Goal: Task Accomplishment & Management: Manage account settings

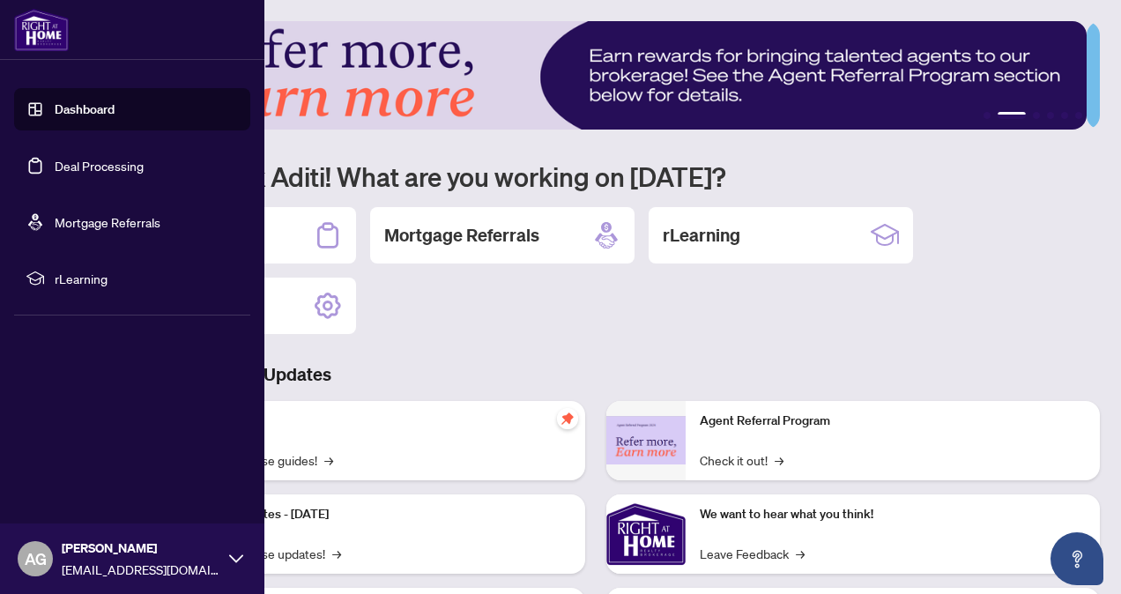
drag, startPoint x: 164, startPoint y: 170, endPoint x: 191, endPoint y: 170, distance: 27.3
click at [144, 170] on link "Deal Processing" at bounding box center [99, 166] width 89 height 16
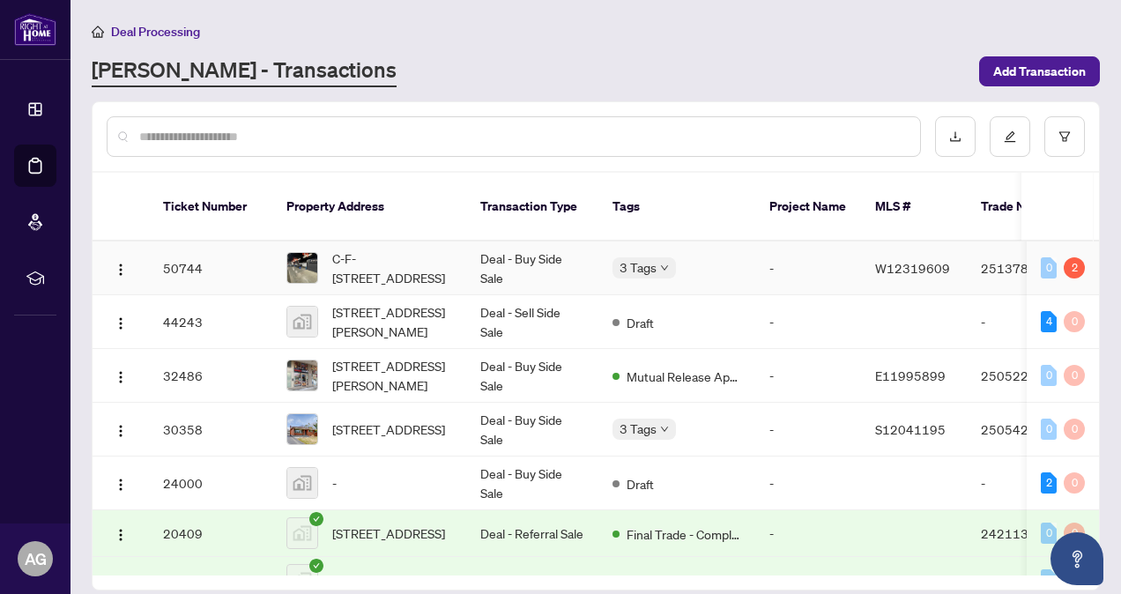
click at [573, 249] on td "Deal - Buy Side Sale" at bounding box center [532, 269] width 132 height 54
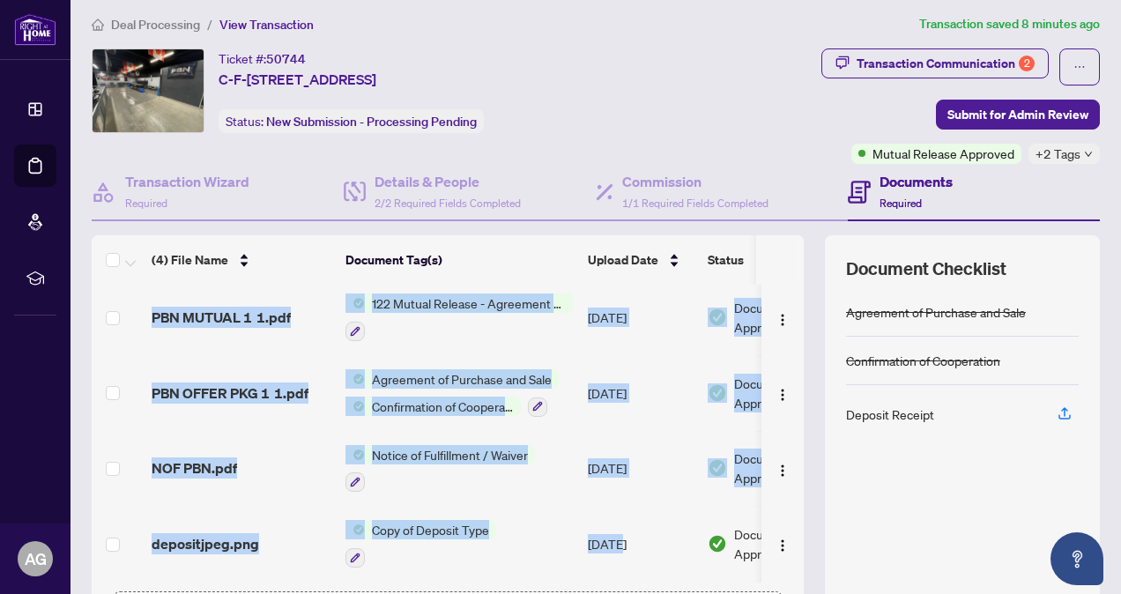
scroll to position [12, 0]
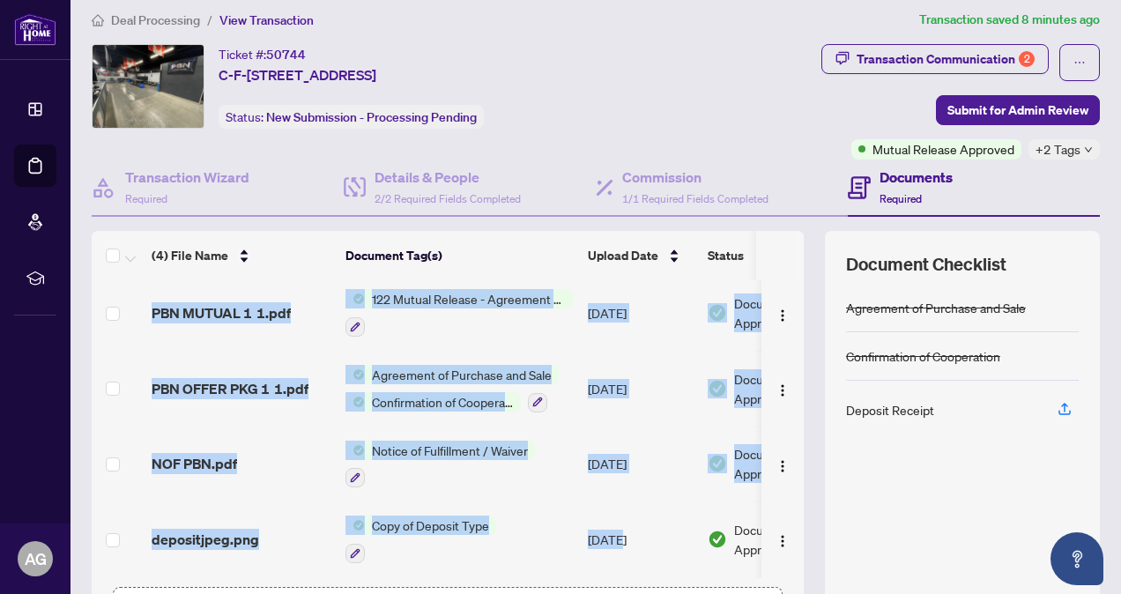
drag, startPoint x: 619, startPoint y: 580, endPoint x: 726, endPoint y: 582, distance: 107.6
click at [726, 582] on div "(4) File Name Document Tag(s) Upload Date Status PBN MUTUAL 1 1.pdf 122 Mutual …" at bounding box center [448, 447] width 712 height 432
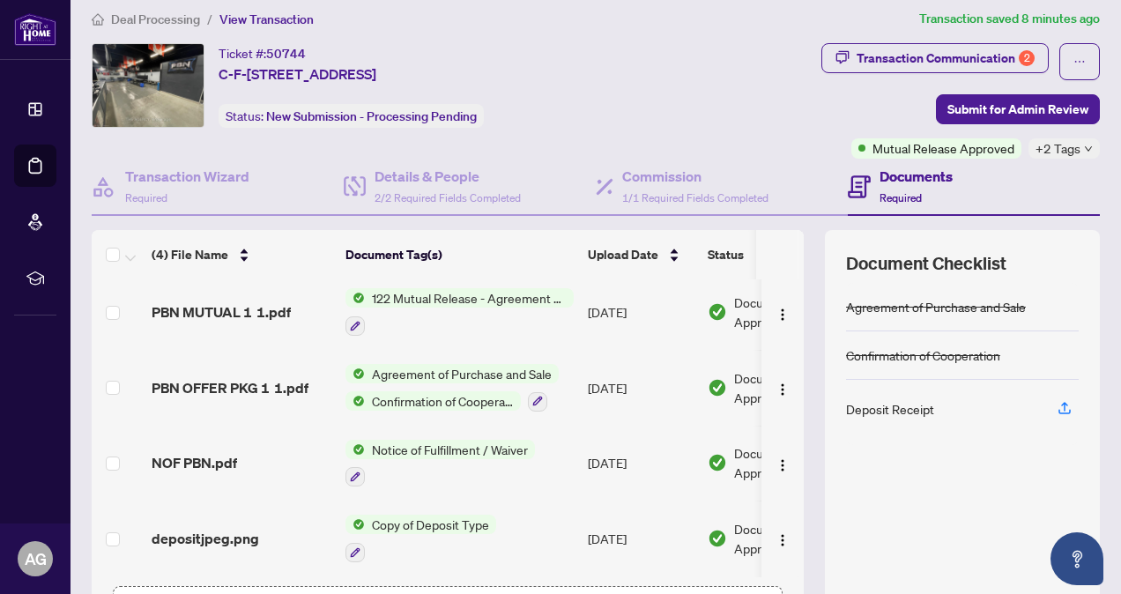
drag, startPoint x: 726, startPoint y: 582, endPoint x: 798, endPoint y: 540, distance: 82.6
click at [829, 538] on div "Document Checklist Agreement of Purchase and Sale Confirmation of Cooperation D…" at bounding box center [962, 446] width 275 height 432
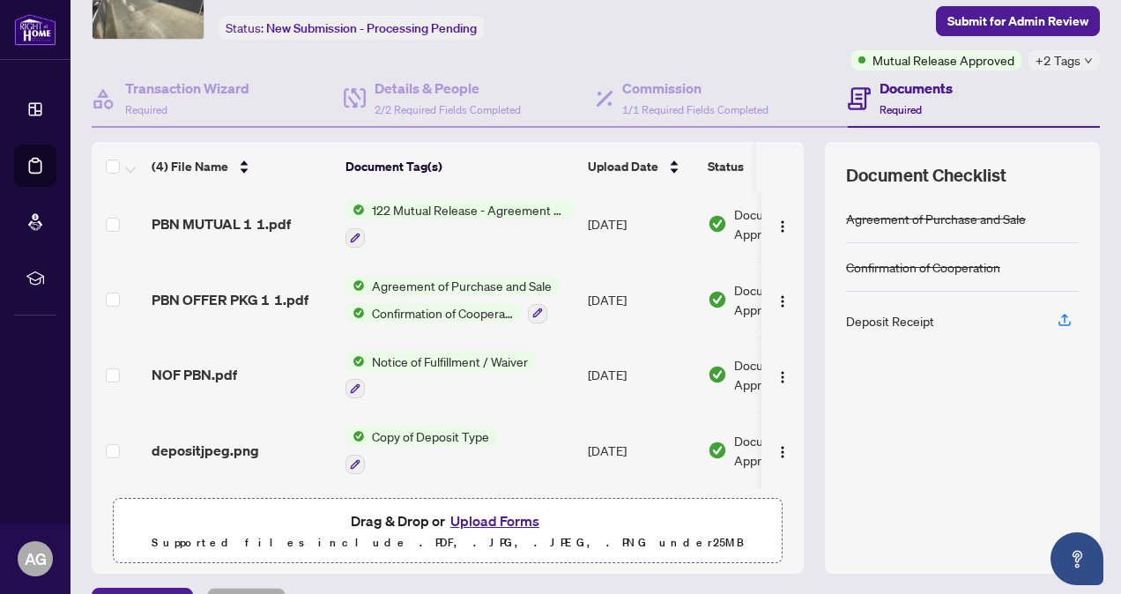
scroll to position [143, 0]
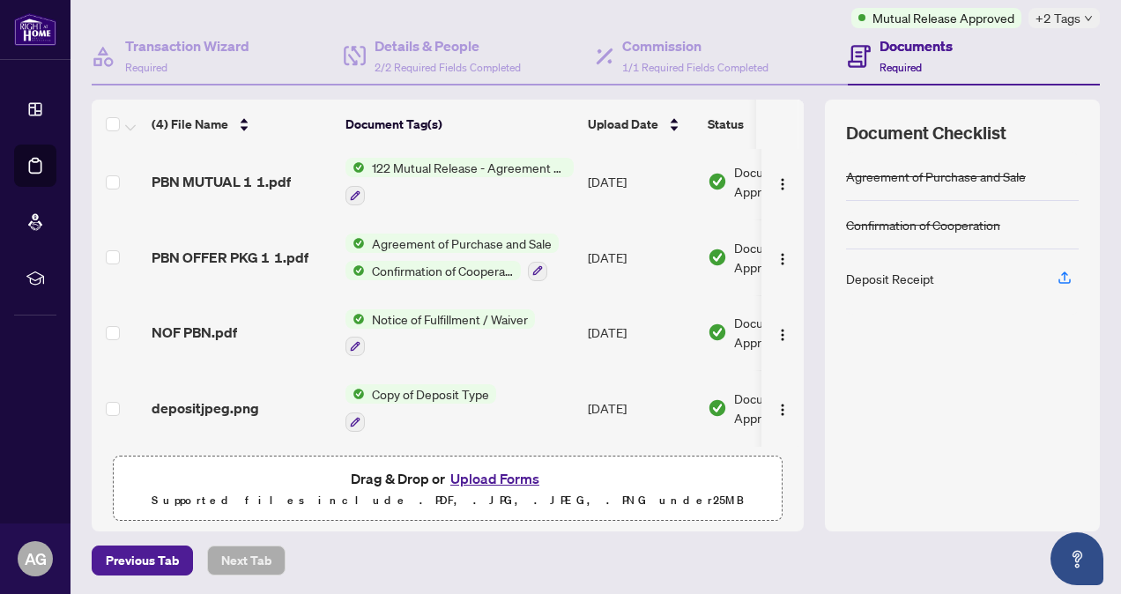
click at [908, 270] on div "Deposit Receipt" at bounding box center [890, 278] width 88 height 19
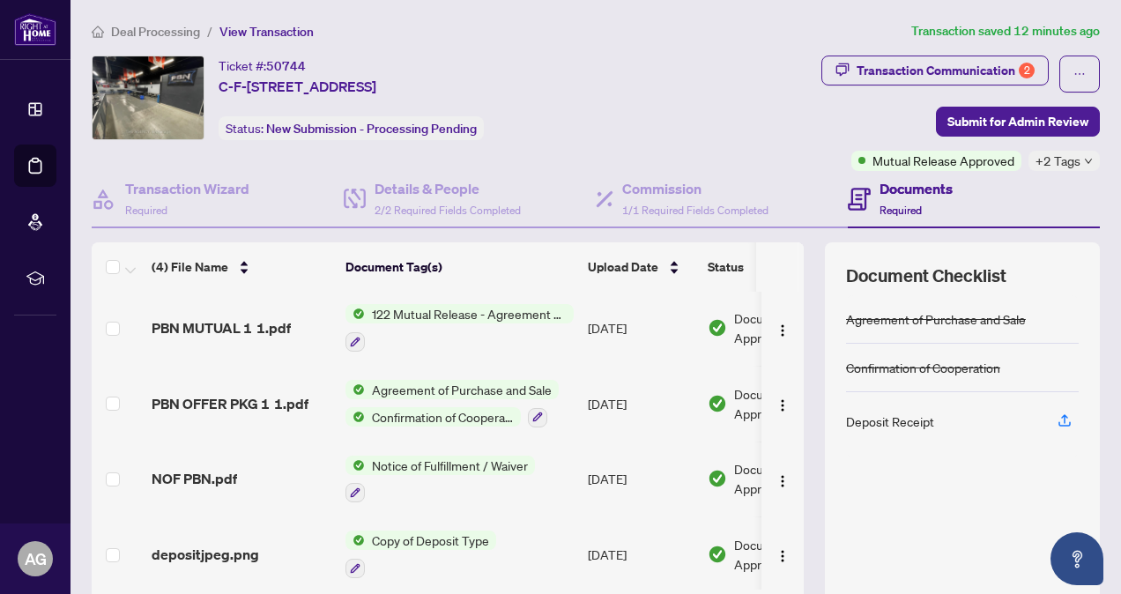
scroll to position [0, 0]
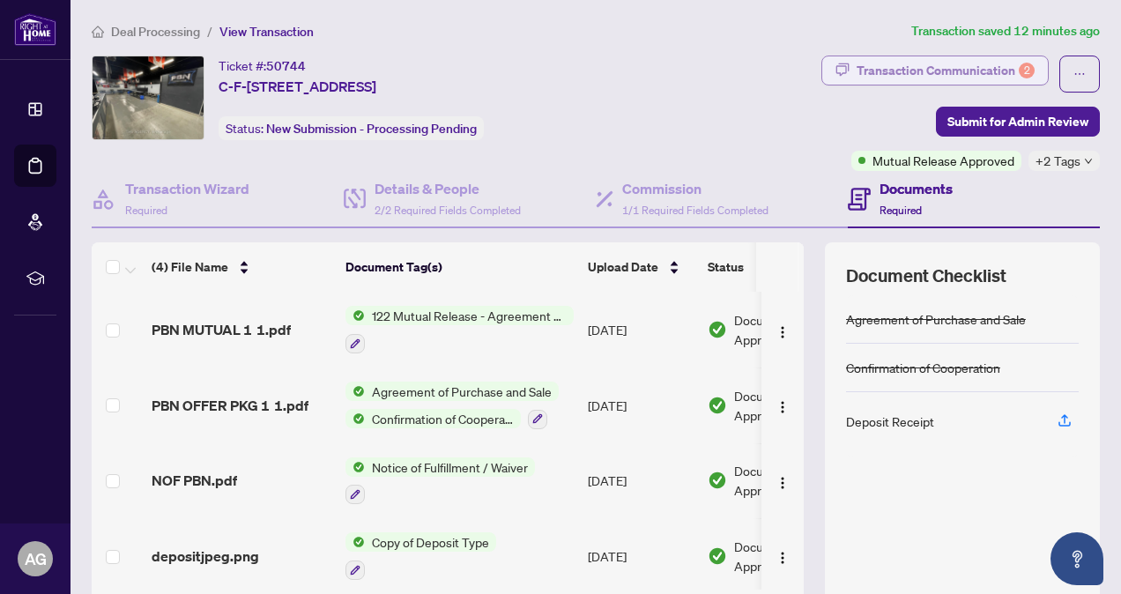
click at [987, 65] on div "Transaction Communication 2" at bounding box center [946, 70] width 178 height 28
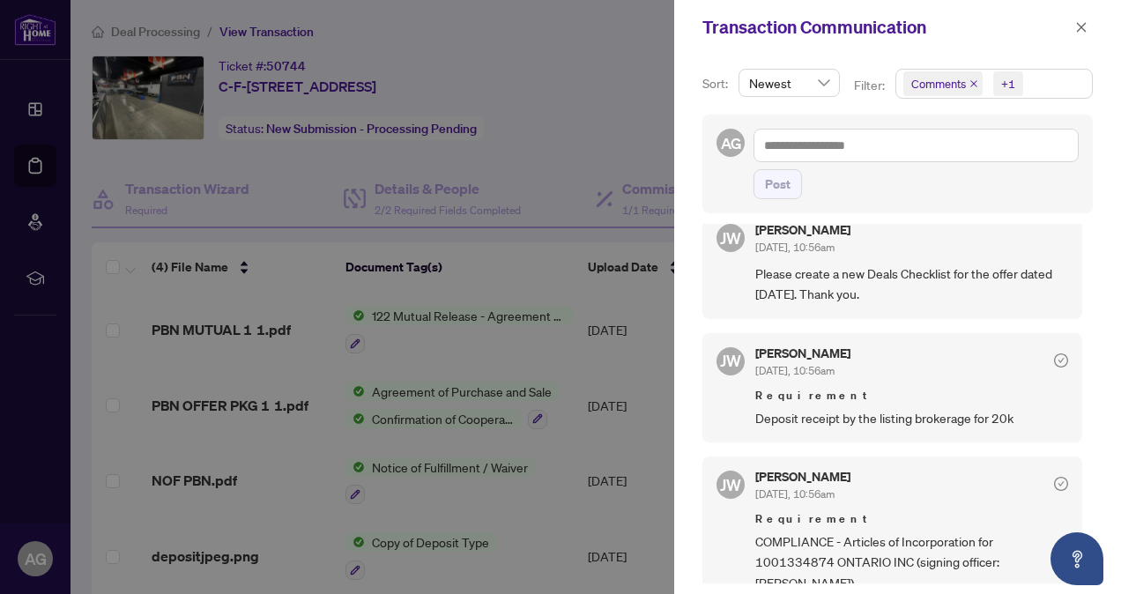
scroll to position [2, 0]
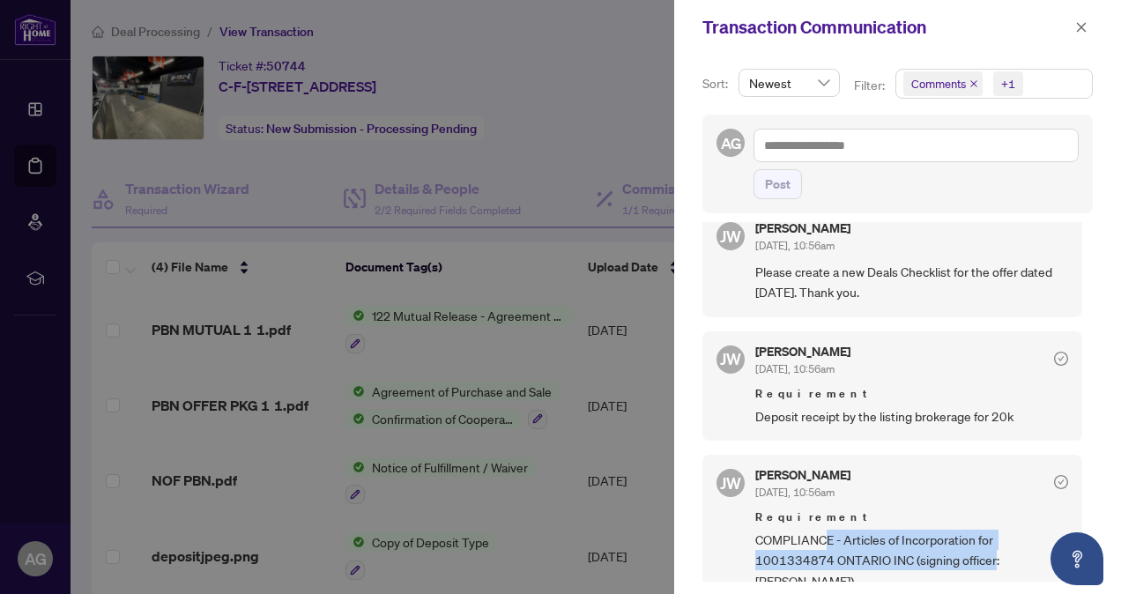
drag, startPoint x: 830, startPoint y: 538, endPoint x: 994, endPoint y: 568, distance: 166.7
click at [994, 568] on div "[PERSON_NAME] [DATE], 10:56am Requirement COMPLIANCE - Articles of Incorporatio…" at bounding box center [893, 530] width 380 height 151
drag, startPoint x: 994, startPoint y: 568, endPoint x: 979, endPoint y: 578, distance: 18.3
click at [979, 578] on div "[PERSON_NAME] [DATE], 10:56am Requirement COMPLIANCE - Articles of Incorporatio…" at bounding box center [893, 530] width 380 height 151
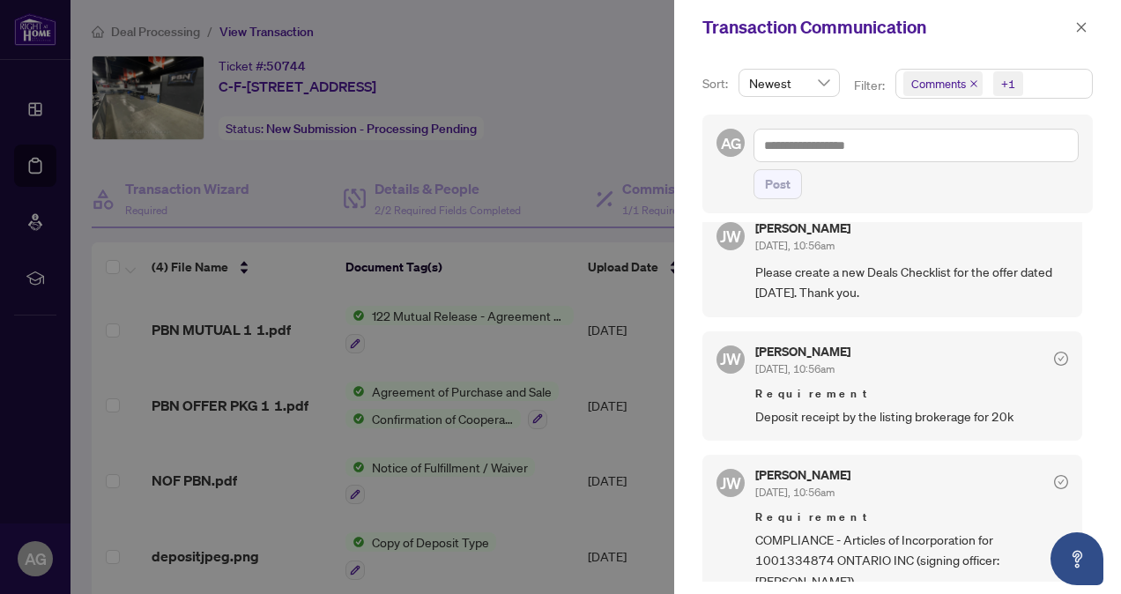
click at [934, 511] on span "Requirement" at bounding box center [912, 518] width 313 height 18
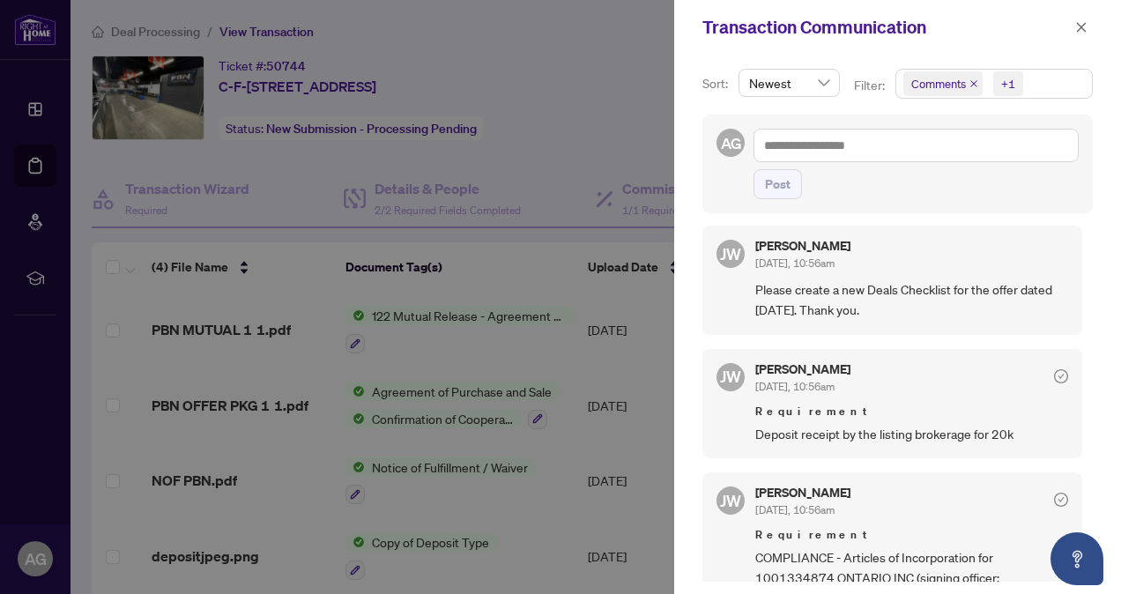
scroll to position [0, 0]
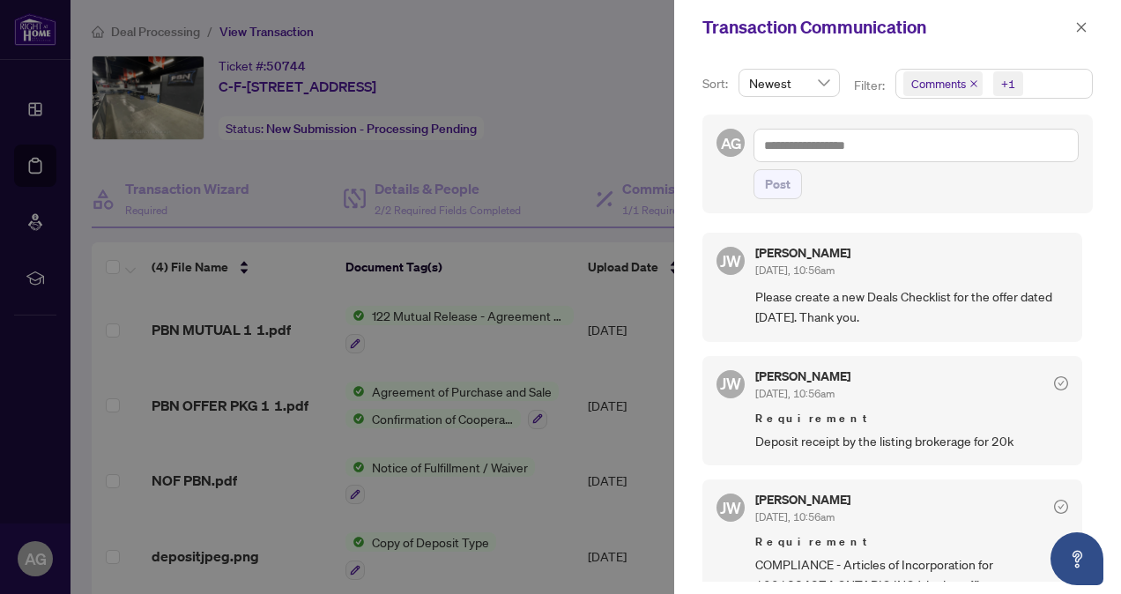
click at [617, 119] on div at bounding box center [560, 297] width 1121 height 594
click at [637, 93] on div at bounding box center [560, 297] width 1121 height 594
click at [1081, 27] on icon "close" at bounding box center [1082, 27] width 12 height 12
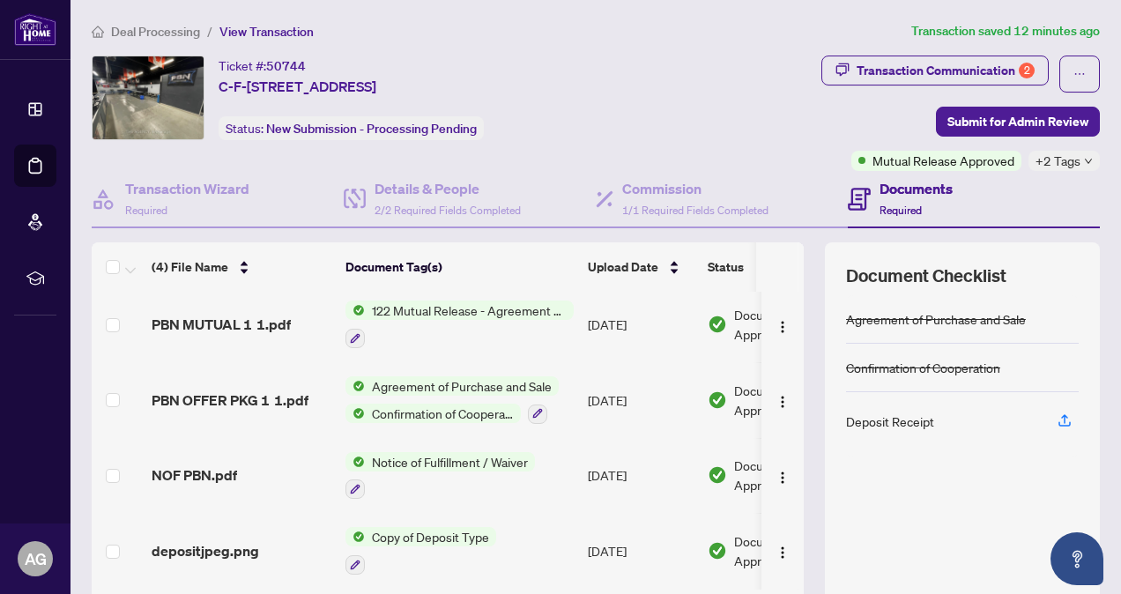
scroll to position [143, 0]
